Goal: Task Accomplishment & Management: Manage account settings

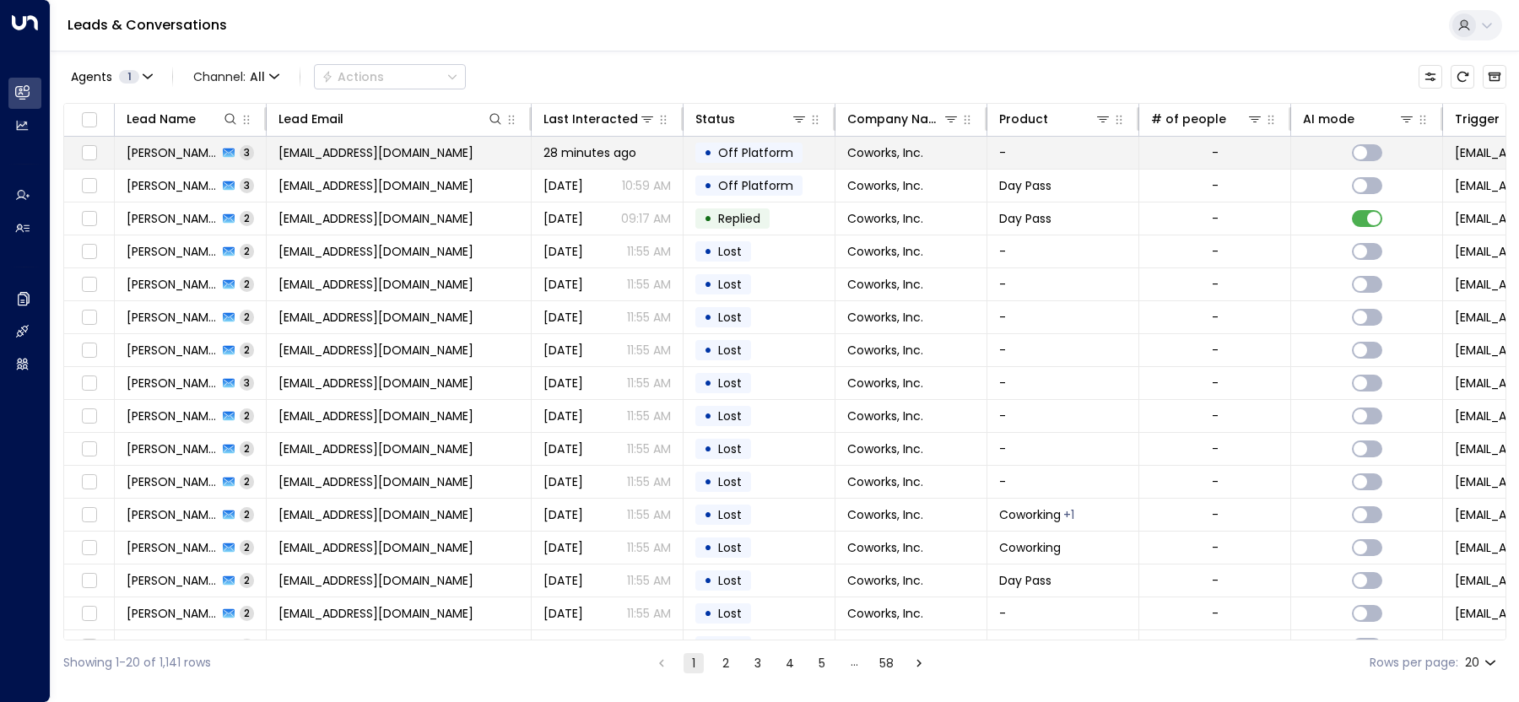
click at [386, 150] on span "[EMAIL_ADDRESS][DOMAIN_NAME]" at bounding box center [375, 152] width 195 height 17
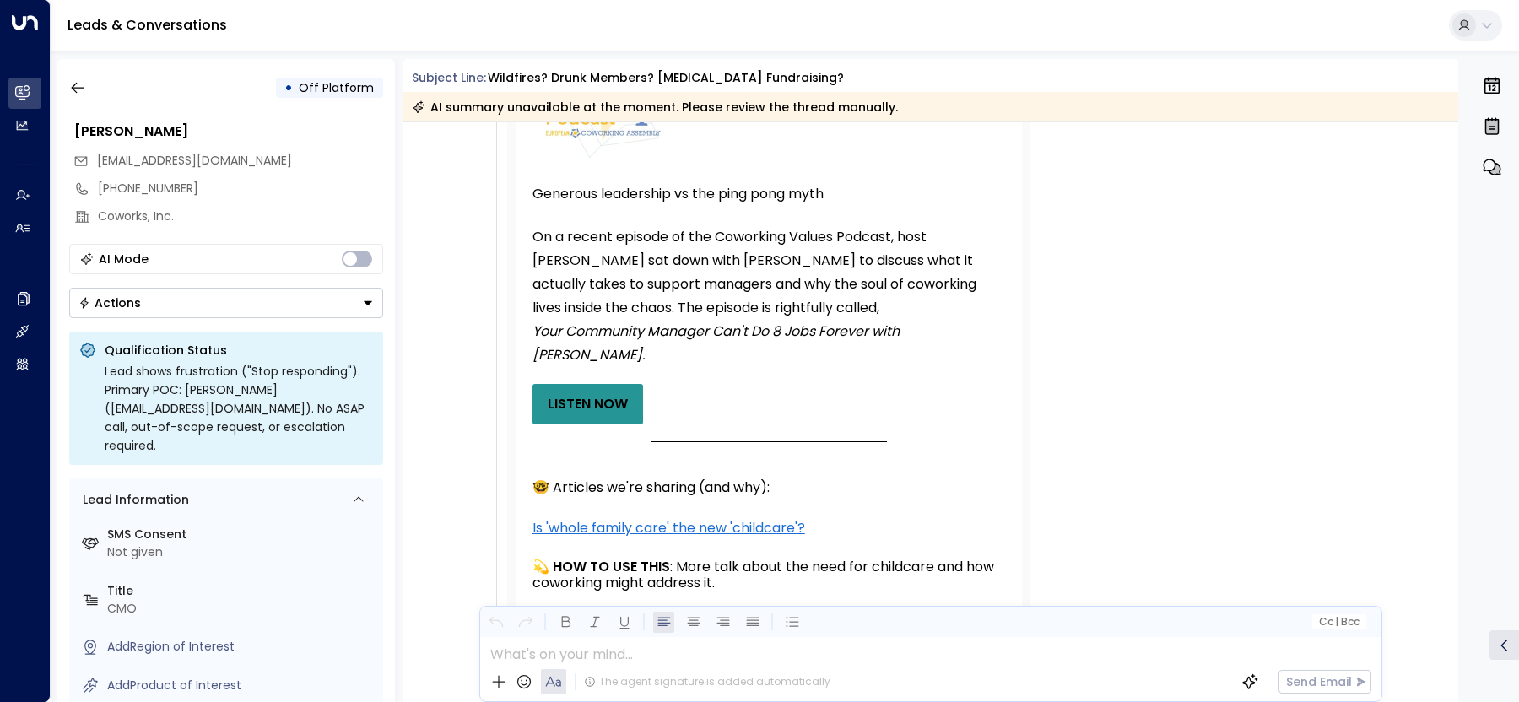
scroll to position [1680, 0]
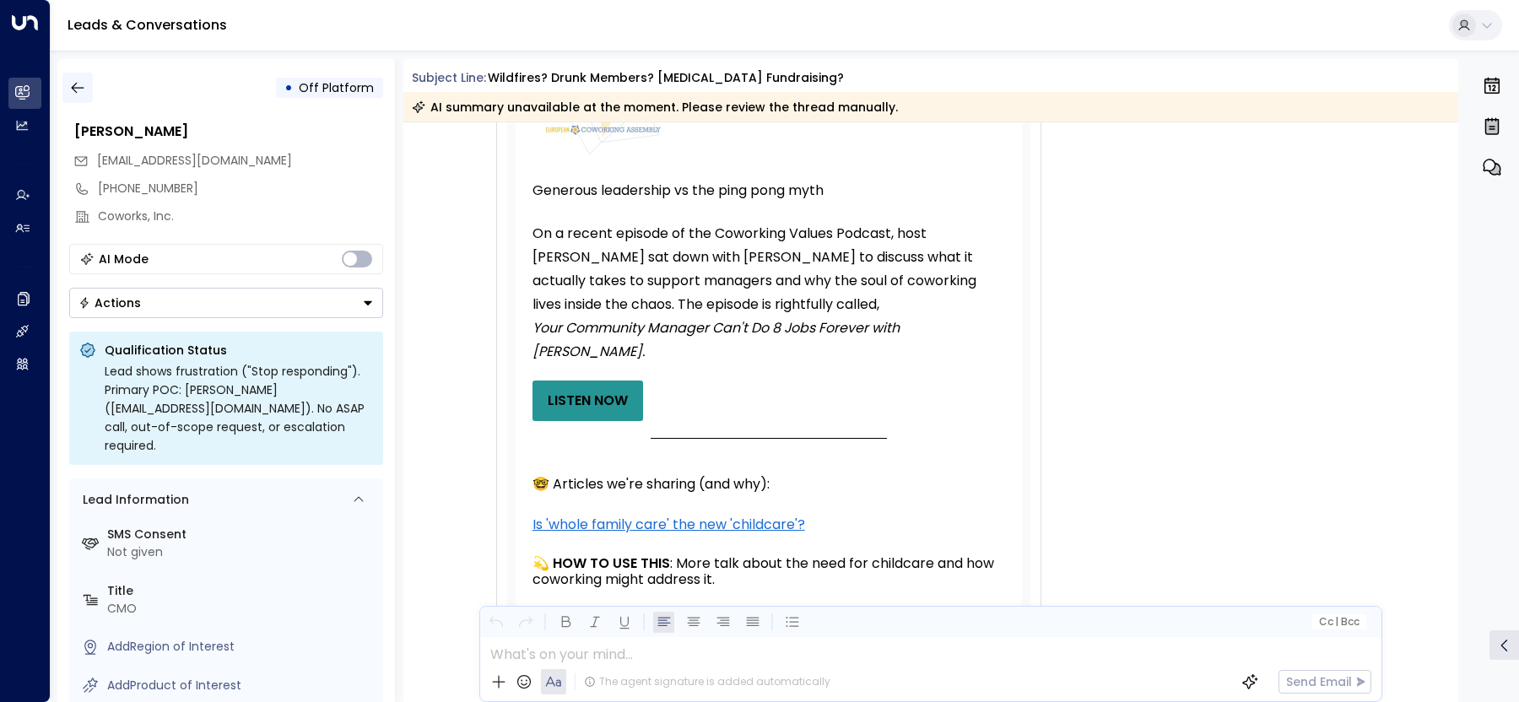
click at [72, 96] on button "button" at bounding box center [77, 88] width 30 height 30
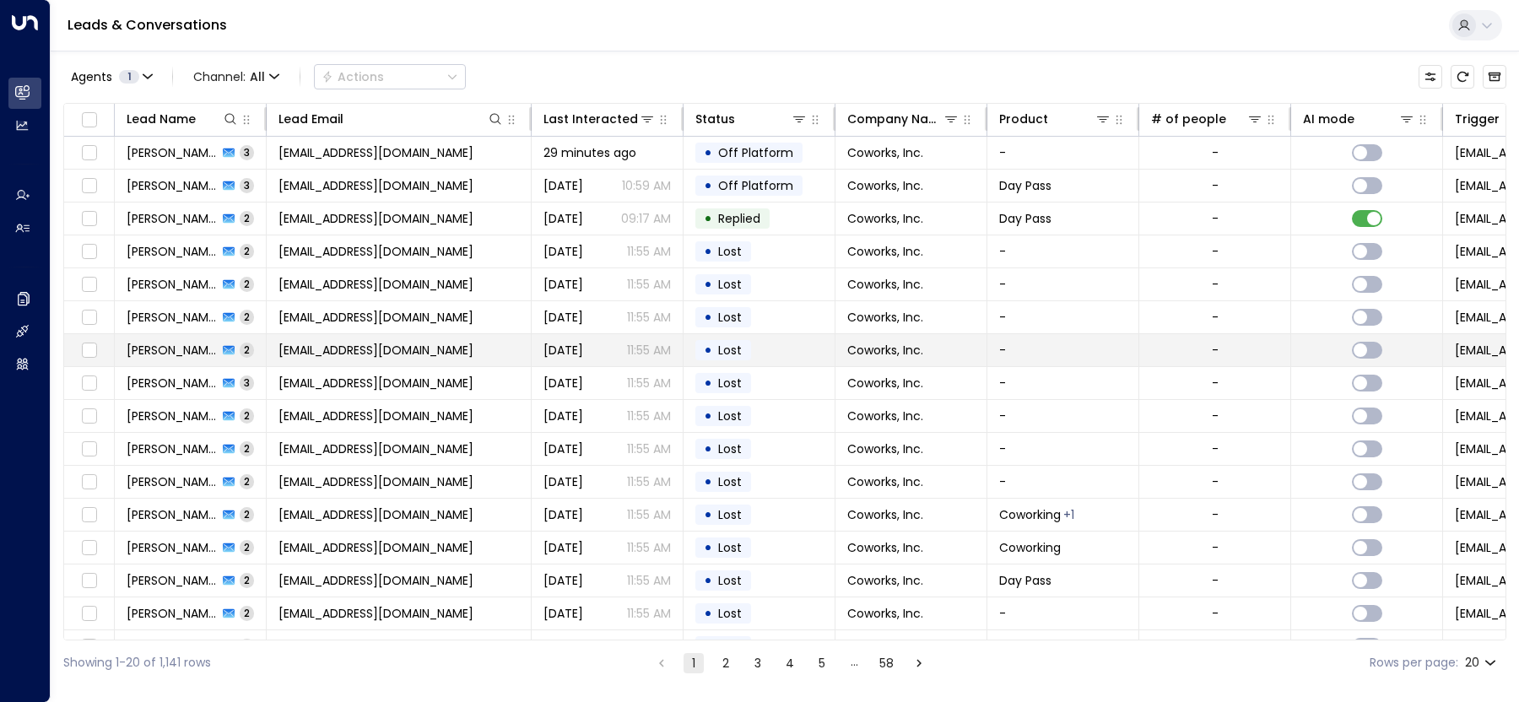
scroll to position [152, 0]
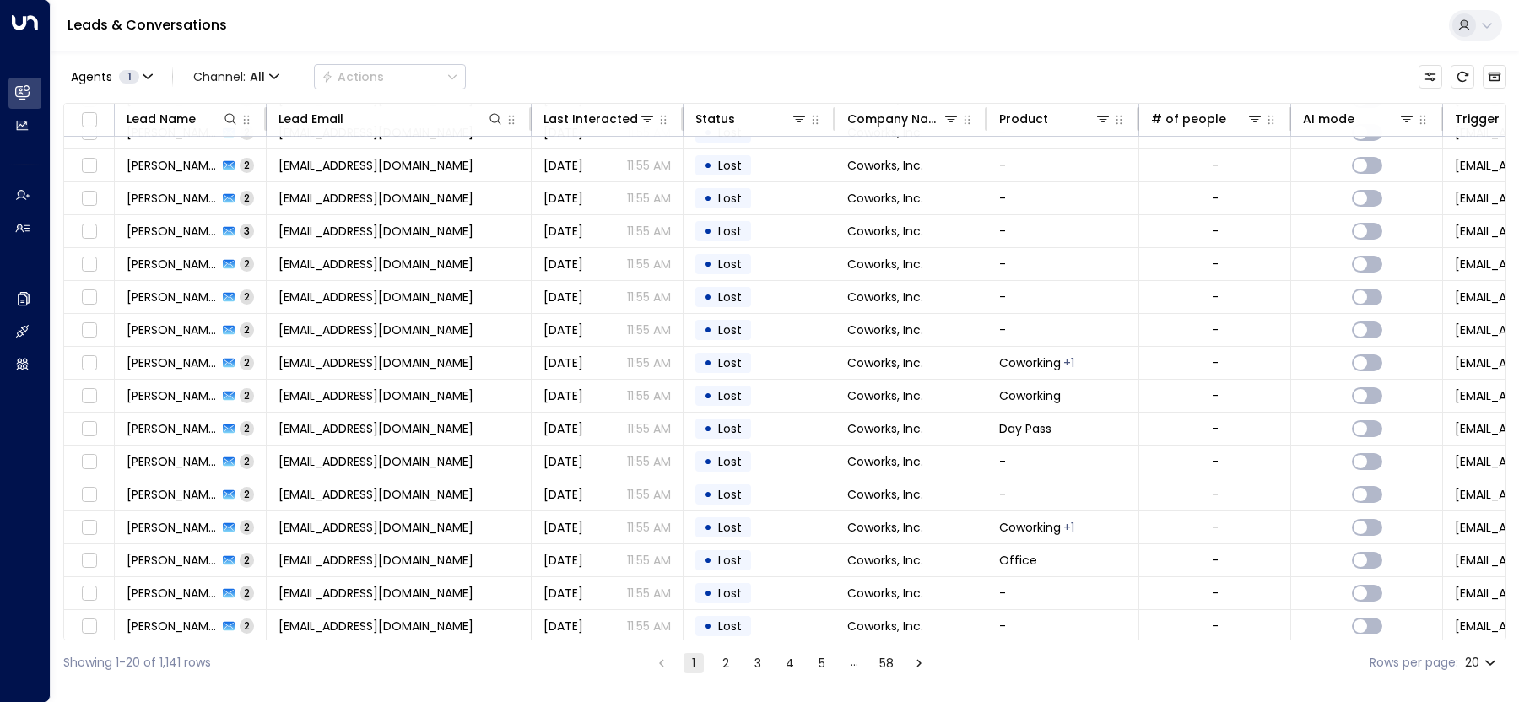
click at [727, 648] on div "Showing 1-20 of 1,141 rows 1 2 3 4 5 … 58 Rows per page: 20 **" at bounding box center [784, 662] width 1443 height 45
click at [727, 659] on button "2" at bounding box center [726, 663] width 20 height 20
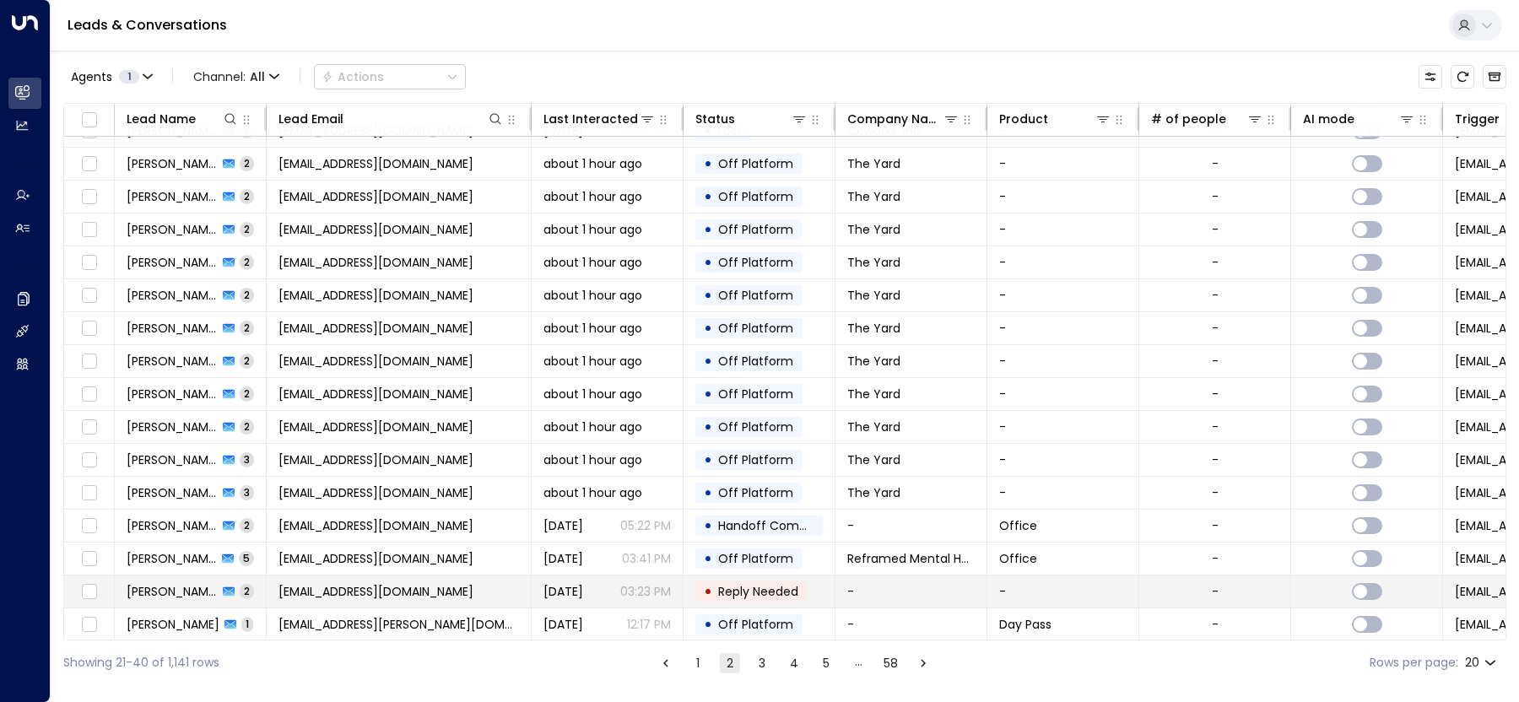
scroll to position [152, 0]
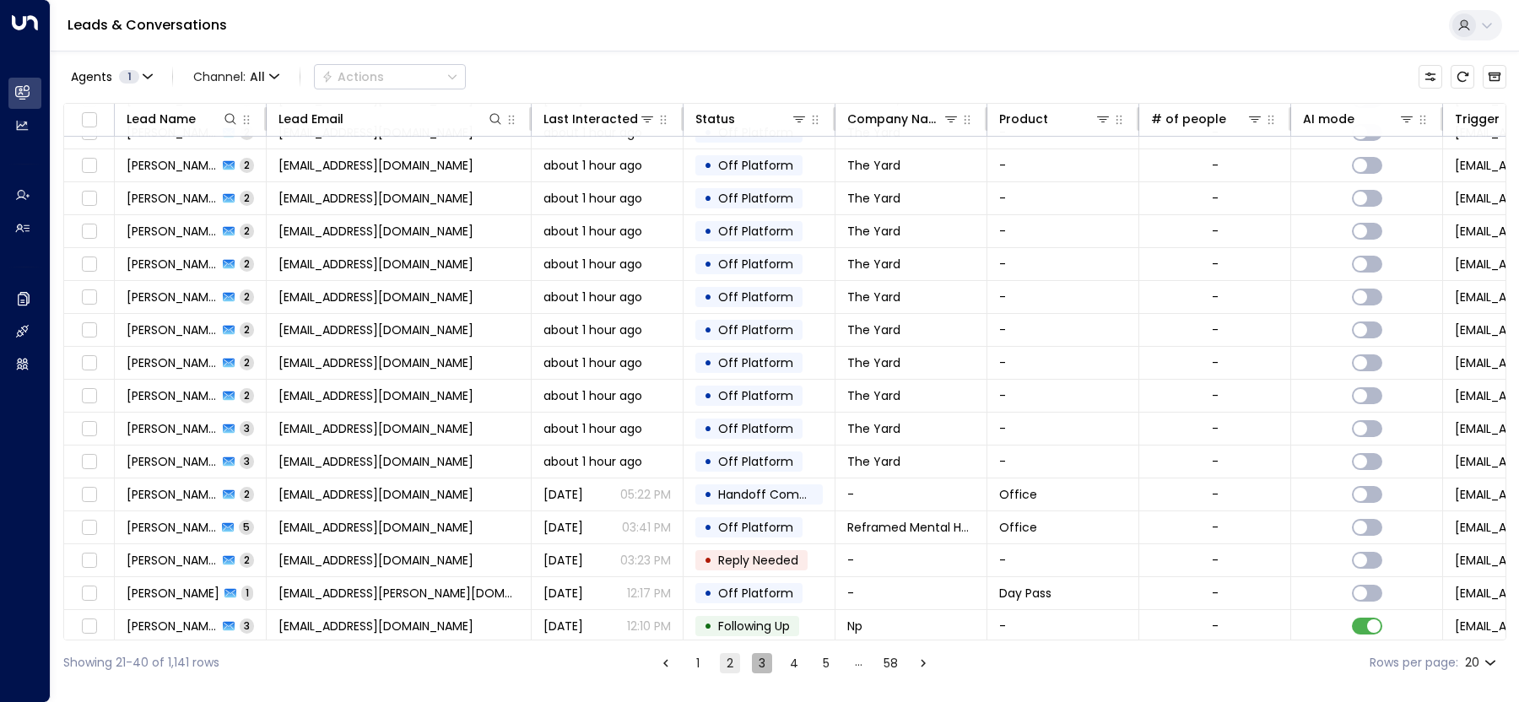
click at [763, 670] on button "3" at bounding box center [762, 663] width 20 height 20
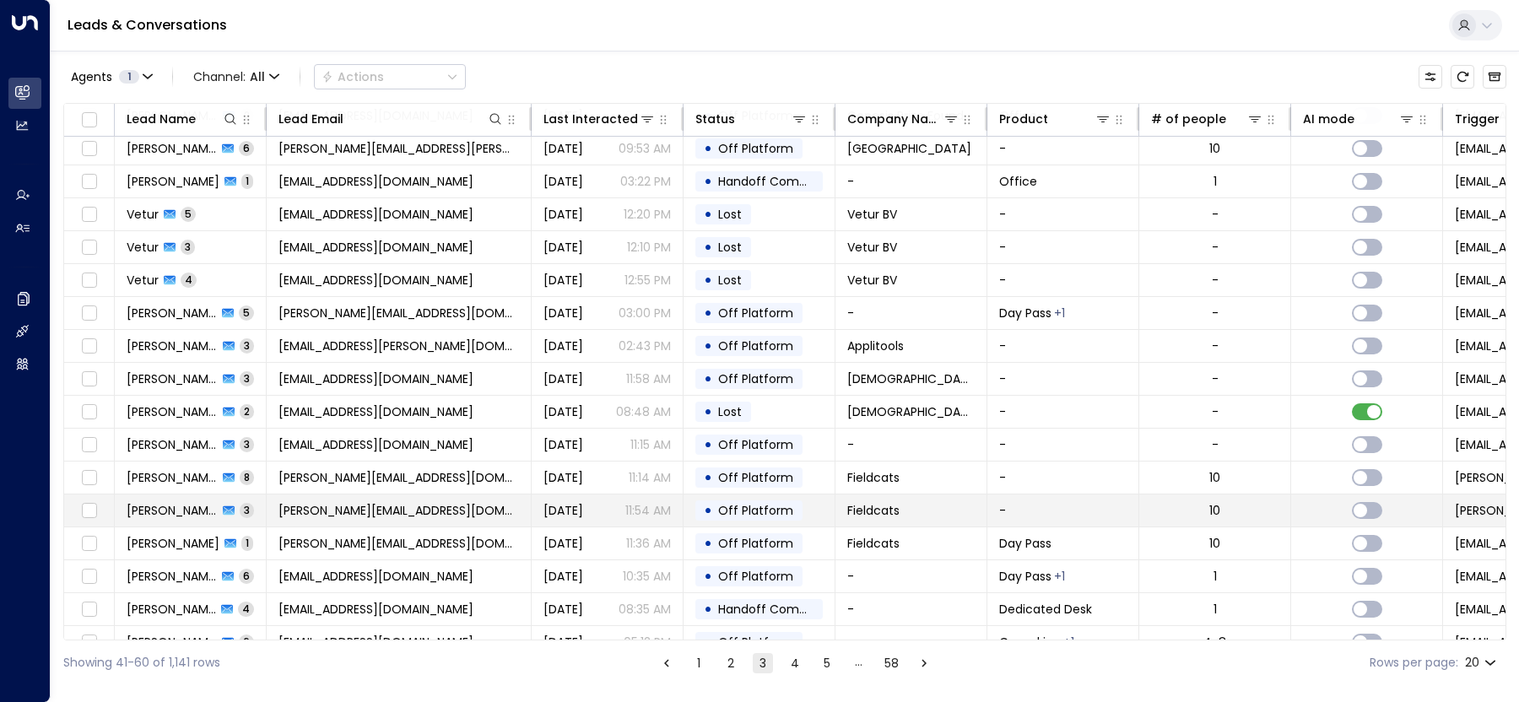
scroll to position [152, 0]
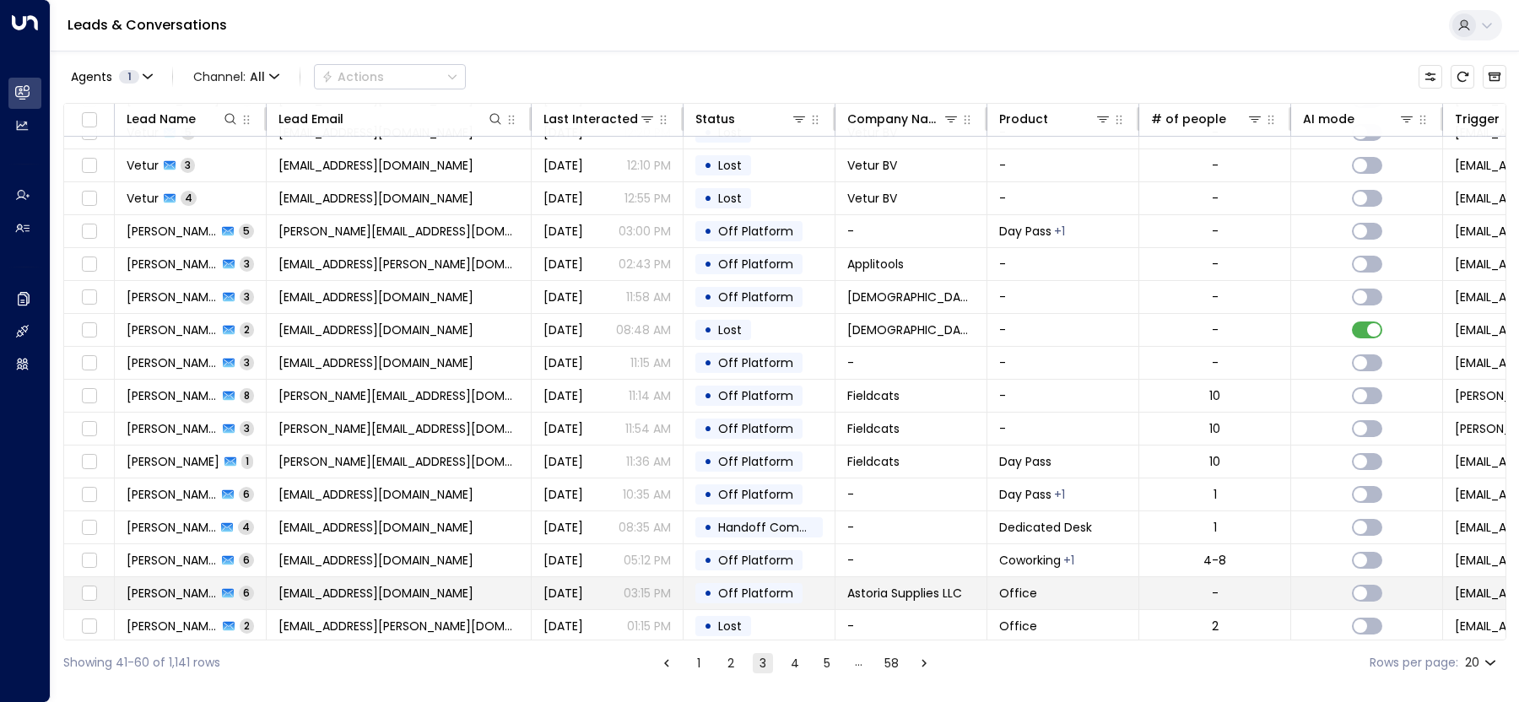
click at [665, 597] on td "[DATE] 03:15 PM" at bounding box center [608, 593] width 152 height 32
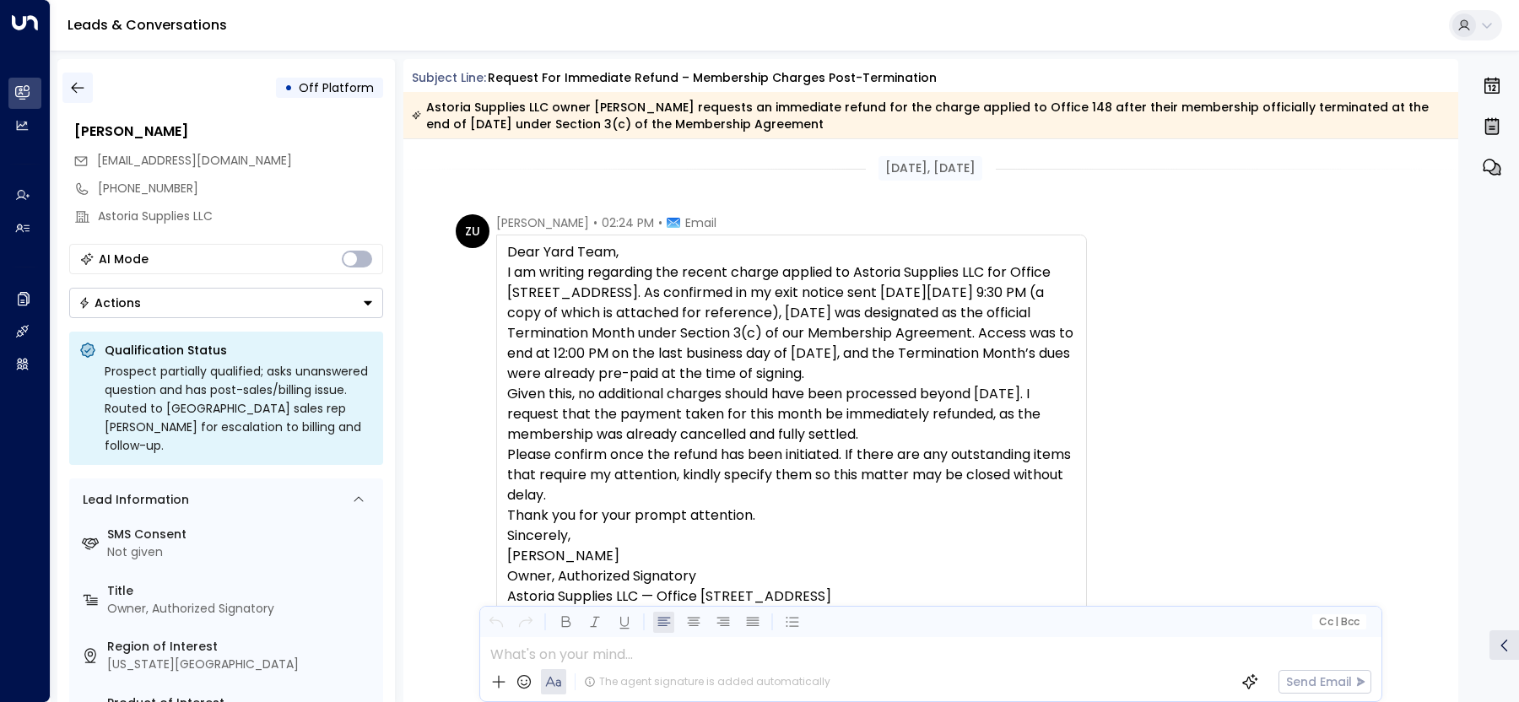
click at [79, 87] on icon "button" at bounding box center [77, 87] width 17 height 17
